Goal: Check status: Check status

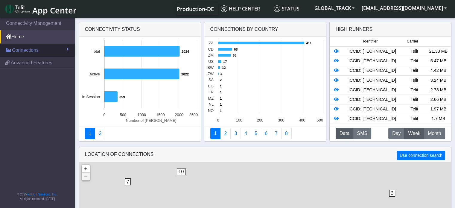
click at [25, 51] on span "Connections" at bounding box center [25, 50] width 27 height 7
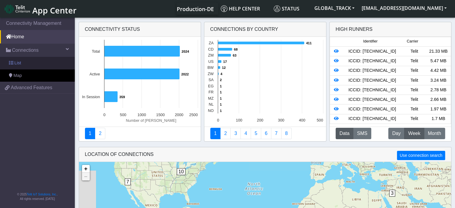
click at [29, 62] on link "List" at bounding box center [37, 63] width 75 height 13
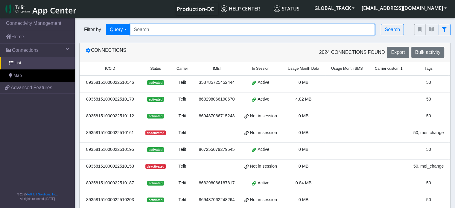
click at [163, 30] on input "Search..." at bounding box center [252, 29] width 245 height 11
paste input "864011062498912"
type input "864011062498912"
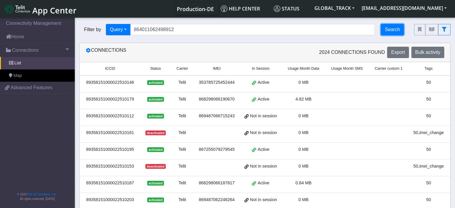
click at [397, 32] on button "Search" at bounding box center [391, 29] width 23 height 11
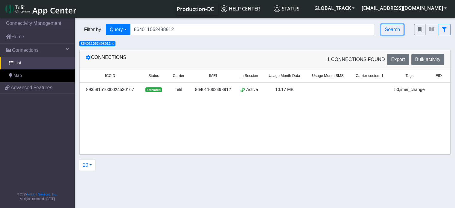
scroll to position [0, 17]
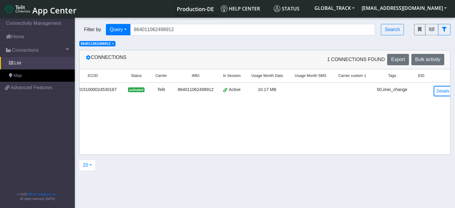
drag, startPoint x: 436, startPoint y: 89, endPoint x: 398, endPoint y: 89, distance: 38.3
click at [436, 89] on link "Details" at bounding box center [443, 90] width 18 height 9
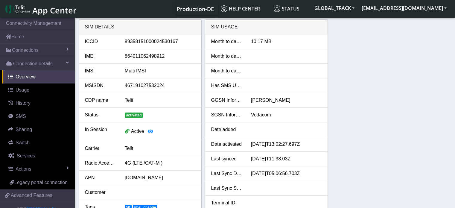
drag, startPoint x: 310, startPoint y: 173, endPoint x: 300, endPoint y: 164, distance: 13.8
click at [297, 170] on div "[DATE]T05:06:56.703Z" at bounding box center [286, 173] width 80 height 7
click at [300, 158] on div "[DATE]T11:38:03Z" at bounding box center [286, 158] width 80 height 7
copy div "Last synced [DATE]T11:38:03Z"
drag, startPoint x: 304, startPoint y: 158, endPoint x: 207, endPoint y: 156, distance: 97.1
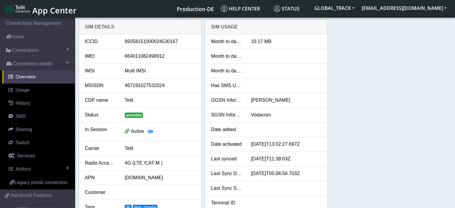
click at [207, 156] on div "Last synced [DATE]T11:38:03Z" at bounding box center [266, 158] width 120 height 7
drag, startPoint x: 307, startPoint y: 172, endPoint x: 244, endPoint y: 165, distance: 63.7
click at [244, 166] on li "Last Sync Data Usage [DATE]T05:06:56.703Z" at bounding box center [266, 173] width 123 height 15
